Goal: Task Accomplishment & Management: Manage account settings

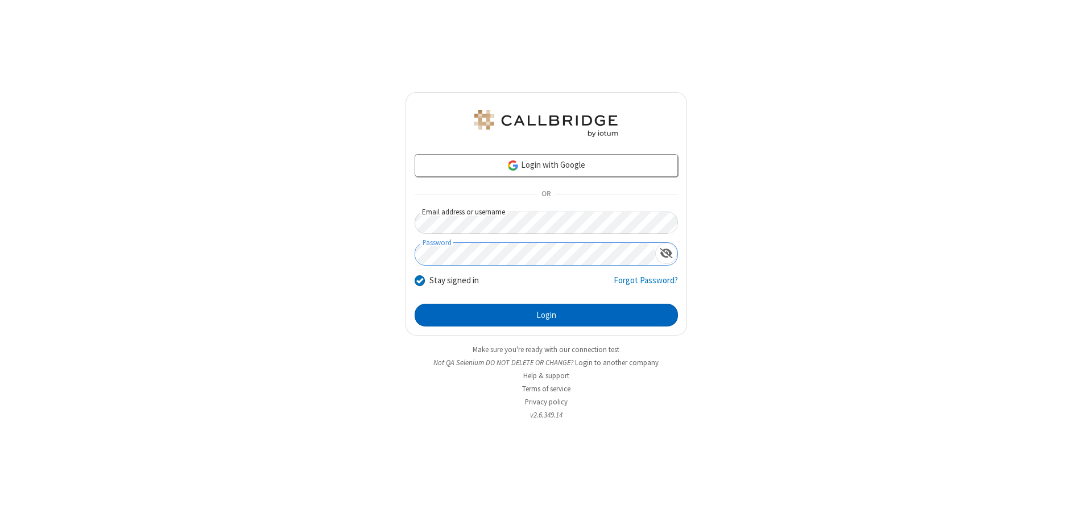
click at [546, 315] on button "Login" at bounding box center [546, 315] width 263 height 23
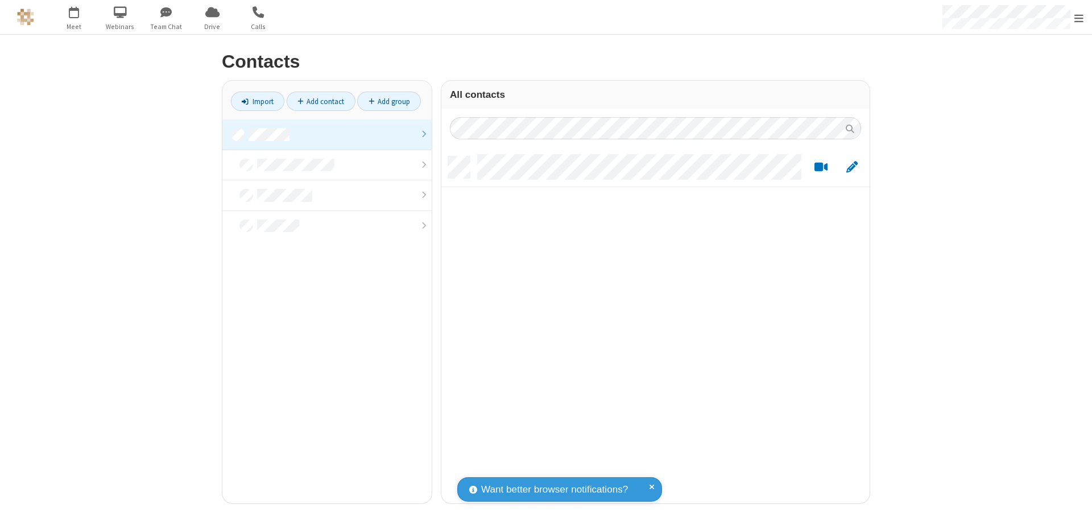
scroll to position [347, 420]
click at [327, 134] on link at bounding box center [326, 134] width 209 height 31
click at [321, 101] on link "Add contact" at bounding box center [321, 101] width 69 height 19
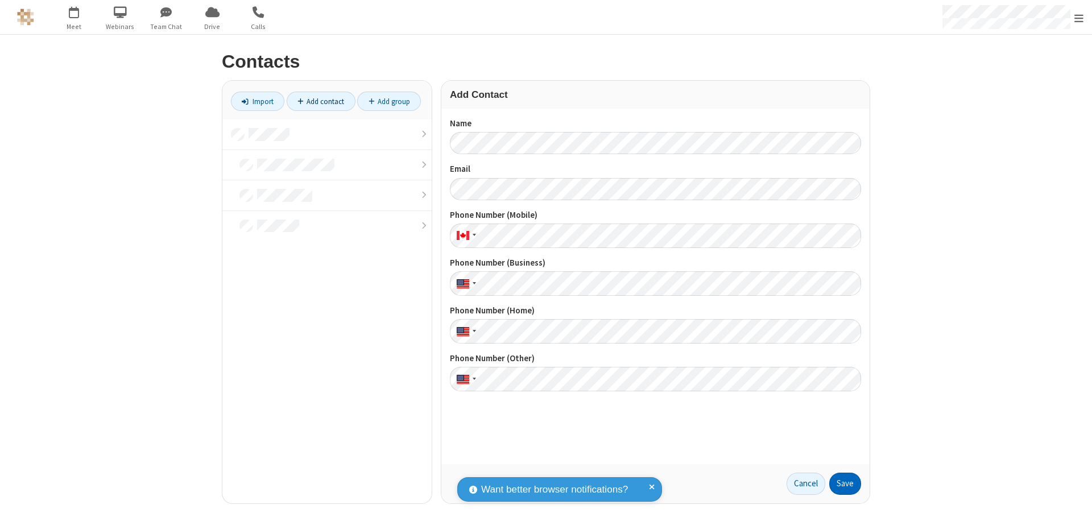
click at [845, 484] on button "Save" at bounding box center [846, 484] width 32 height 23
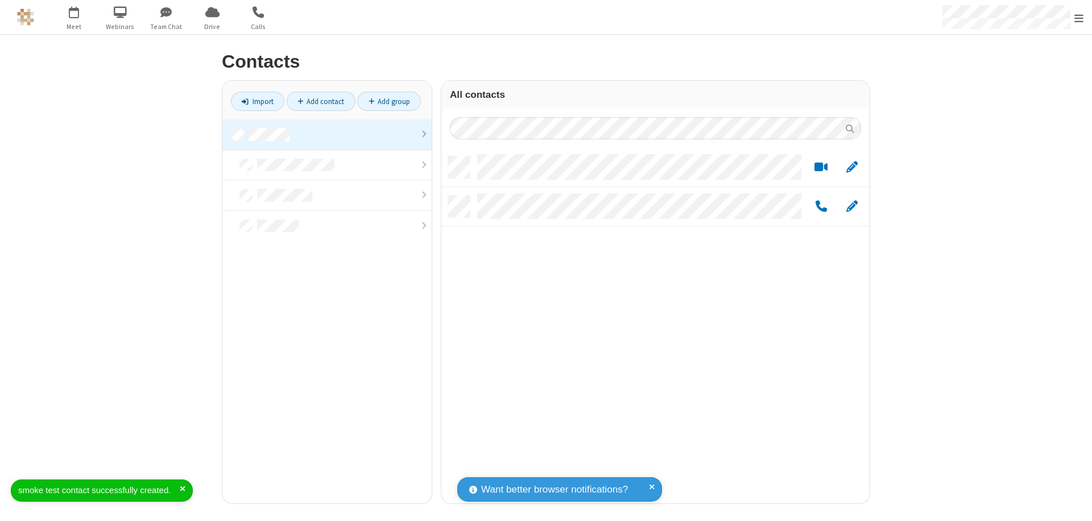
scroll to position [347, 420]
